Goal: Information Seeking & Learning: Learn about a topic

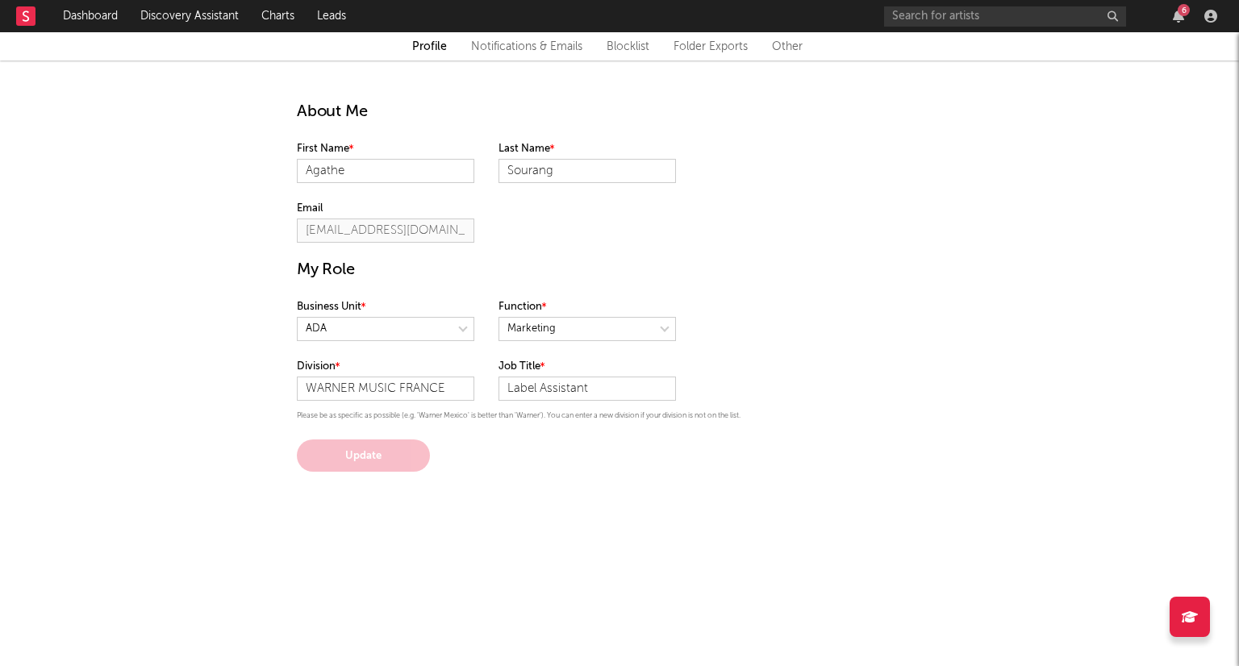
select select "marketing"
click at [100, 16] on link "Dashboard" at bounding box center [90, 16] width 77 height 32
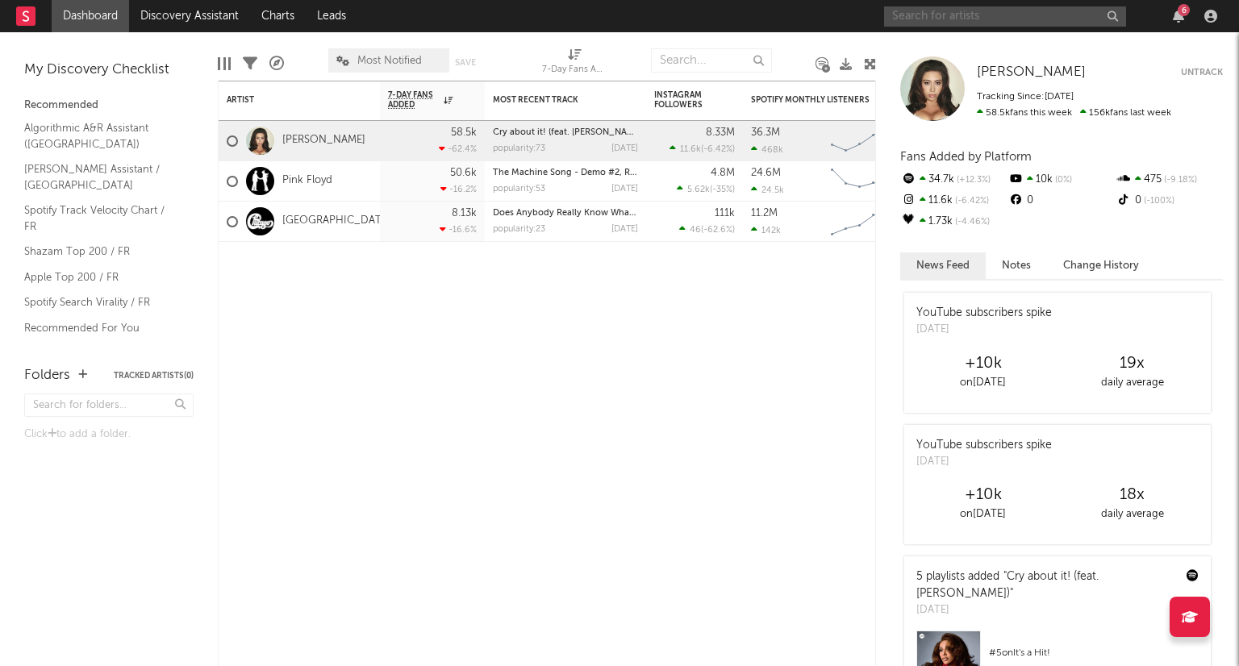
click at [1023, 23] on input "text" at bounding box center [1005, 16] width 242 height 20
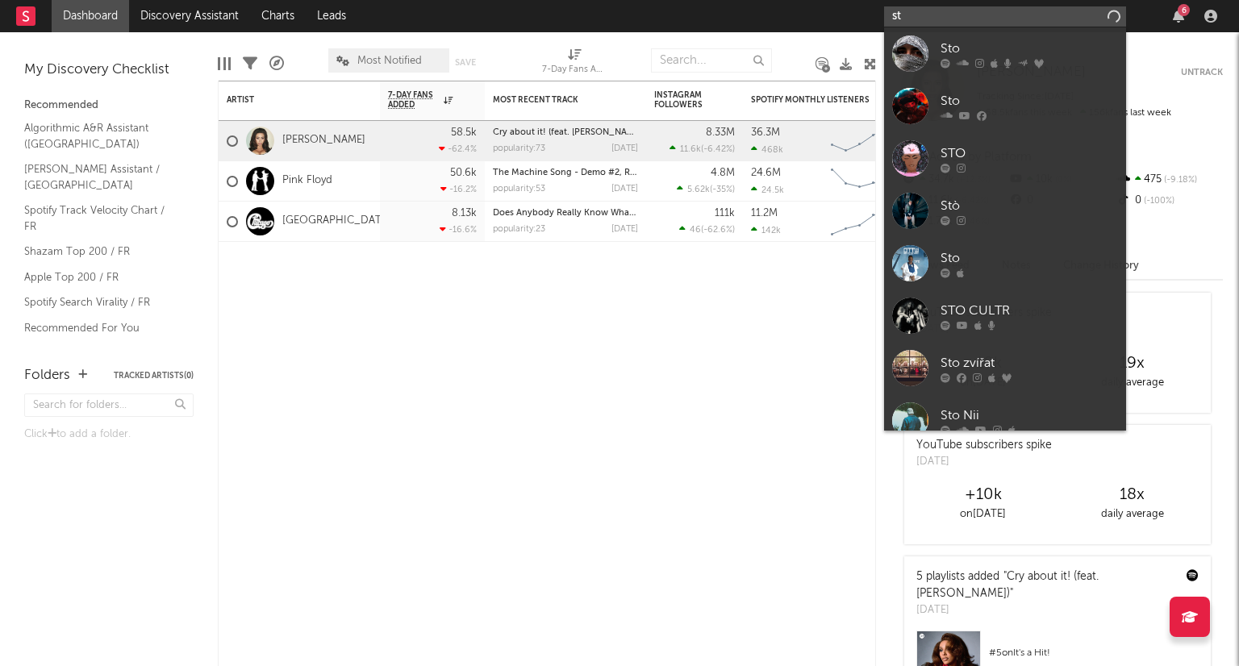
type input "s"
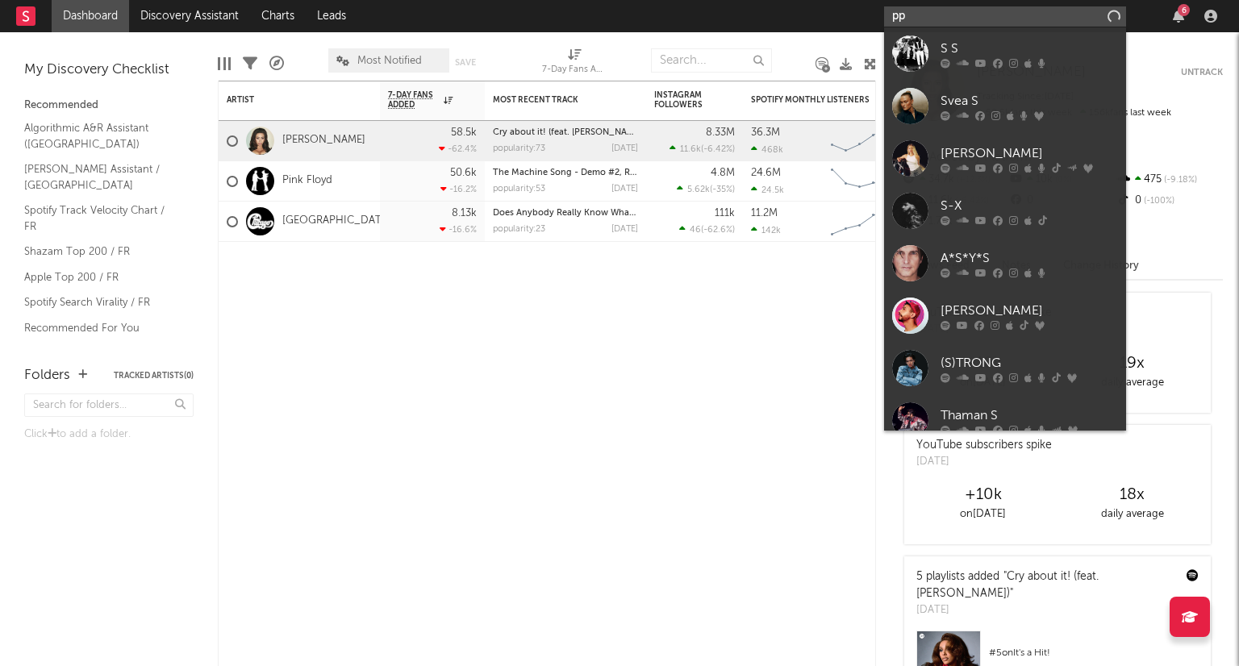
type input "p"
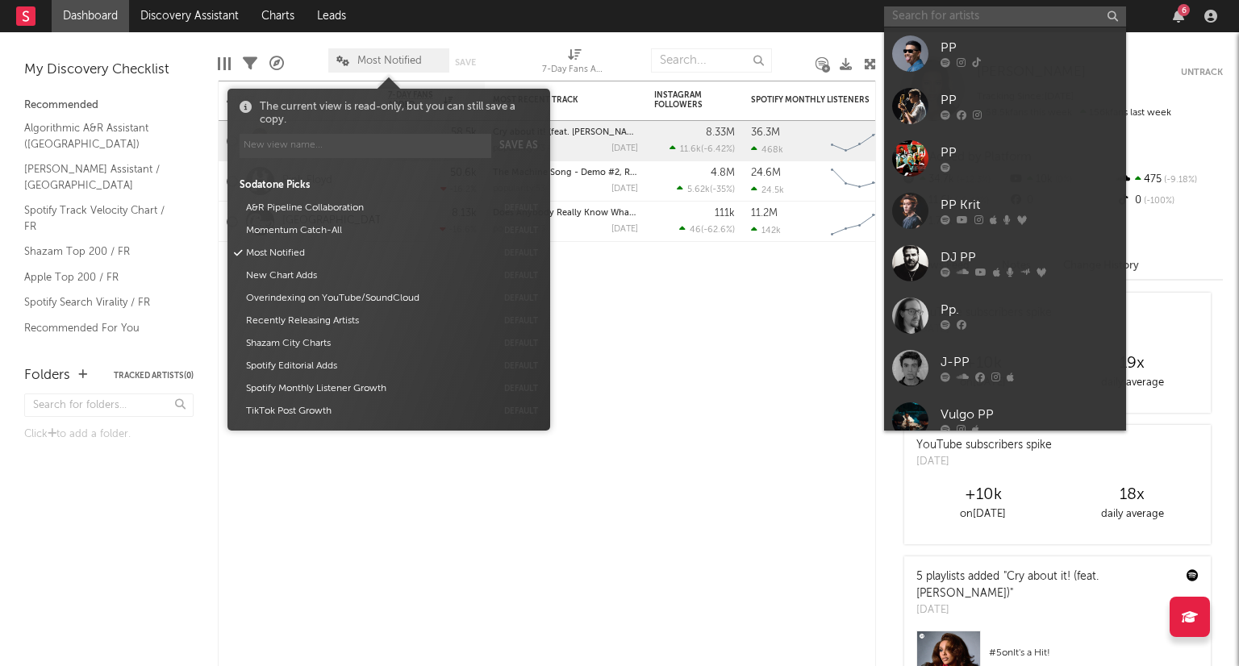
click at [403, 64] on span "Most Notified" at bounding box center [389, 61] width 65 height 10
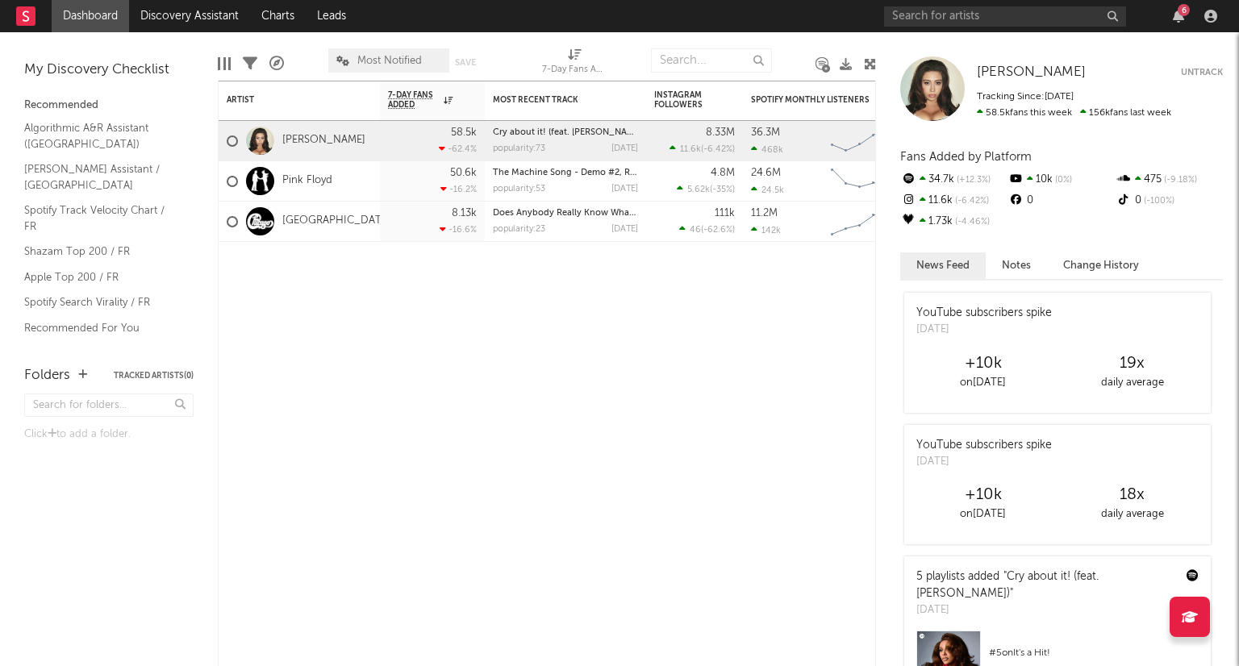
click at [494, 41] on div "Most Notified Save Save as" at bounding box center [412, 60] width 169 height 40
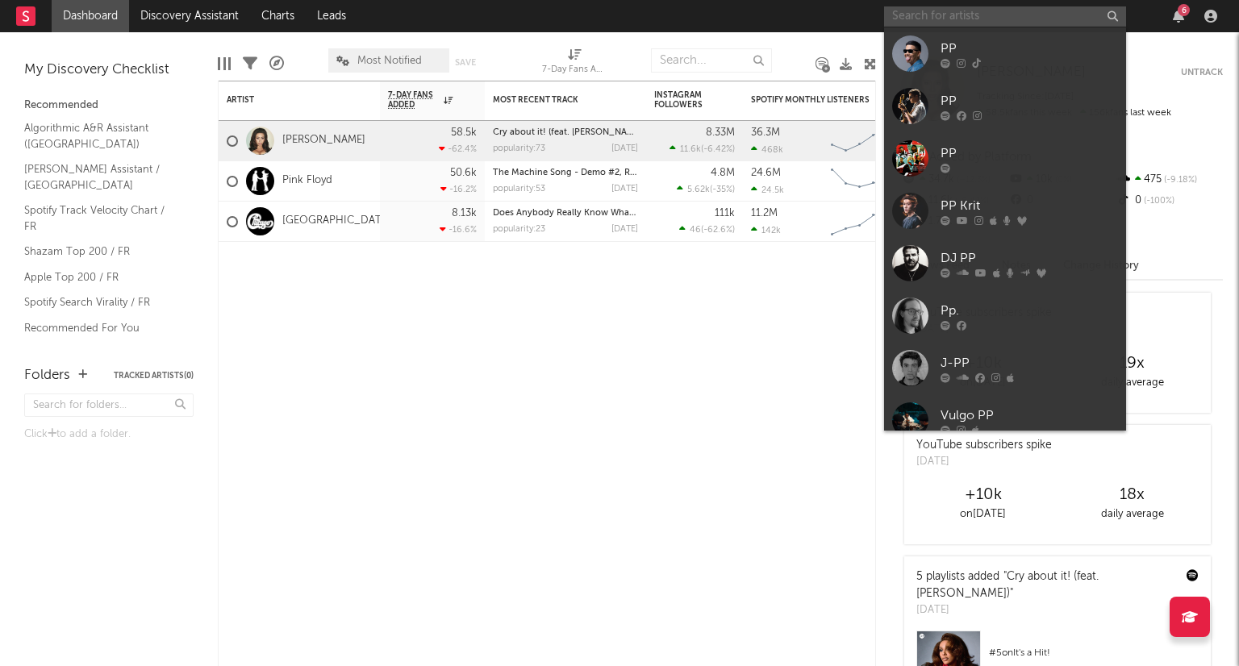
click at [959, 19] on input "text" at bounding box center [1005, 16] width 242 height 20
type input "ste [GEOGRAPHIC_DATA]"
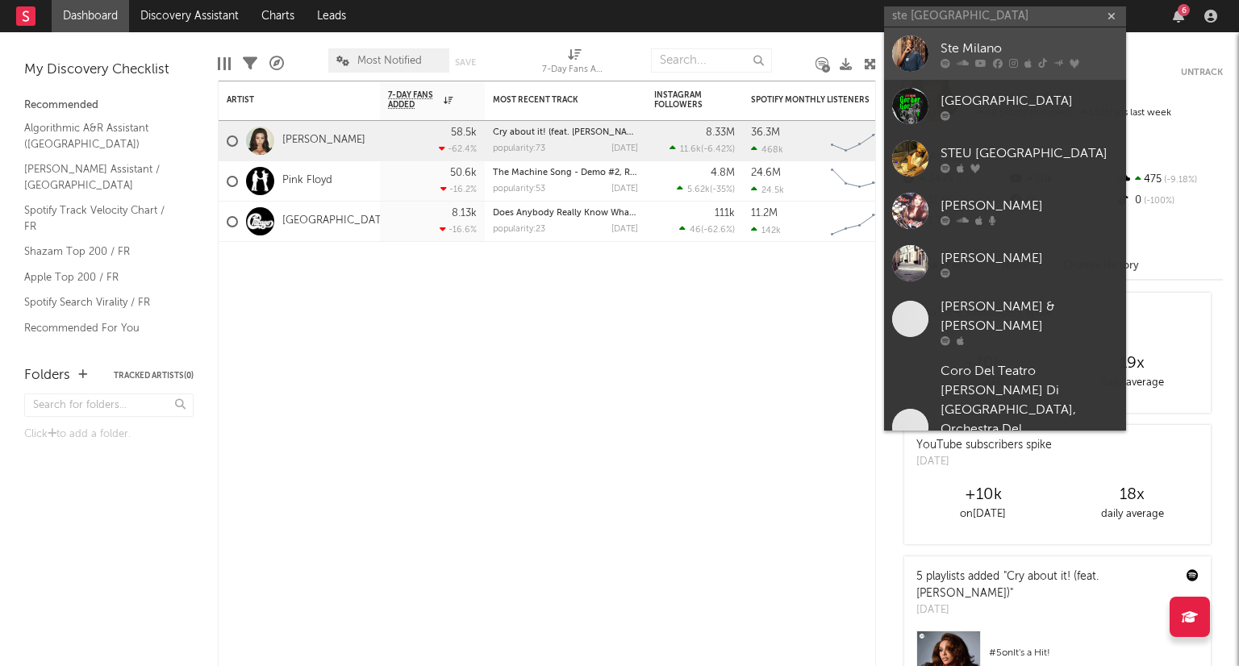
click at [978, 40] on div "Ste Milano" at bounding box center [1028, 48] width 177 height 19
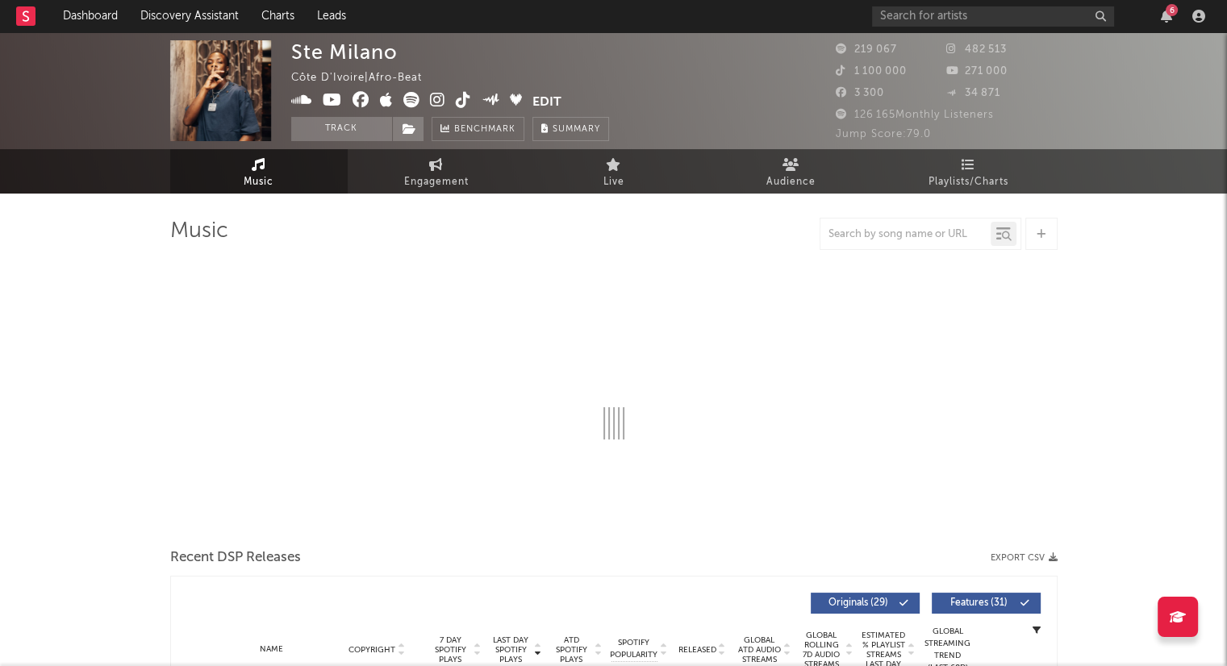
select select "6m"
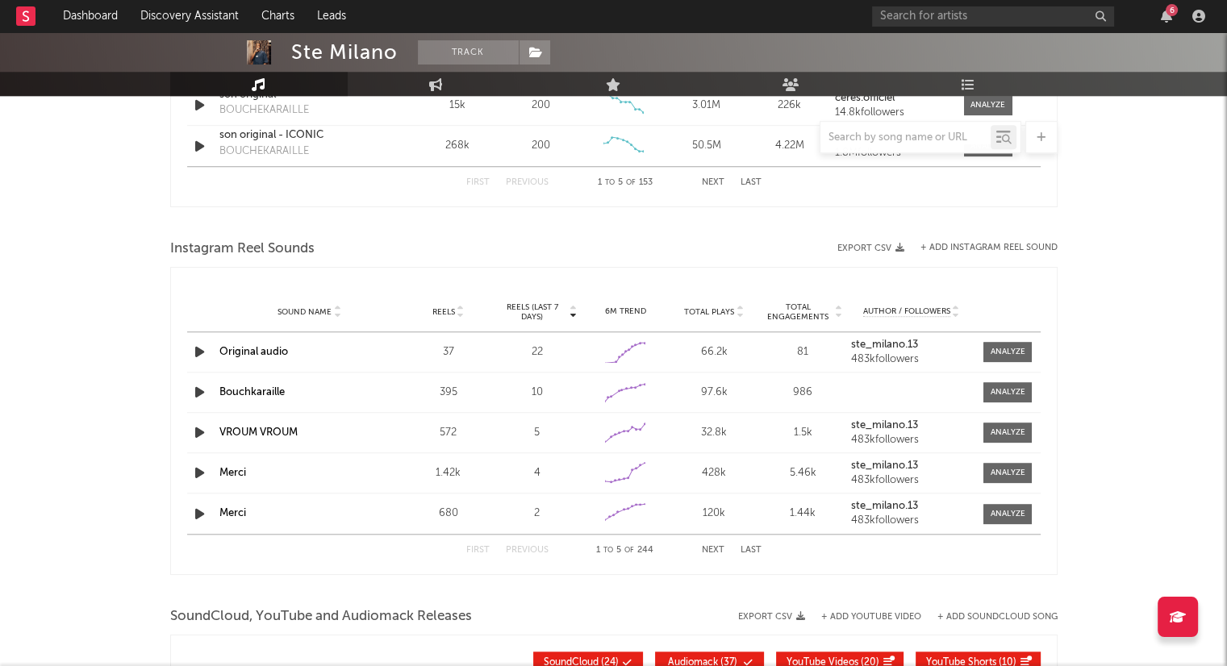
scroll to position [1465, 0]
